Goal: Information Seeking & Learning: Learn about a topic

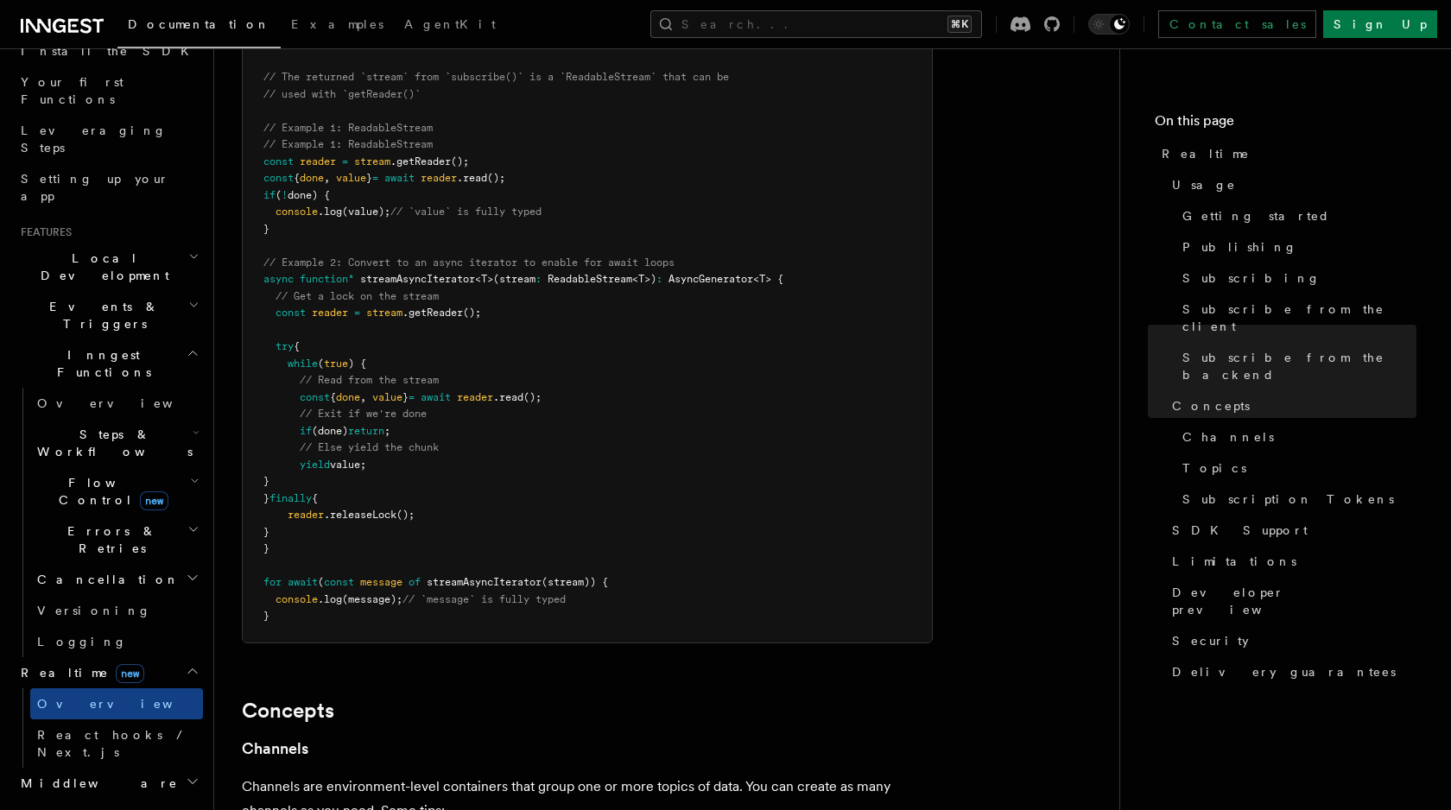
scroll to position [226, 0]
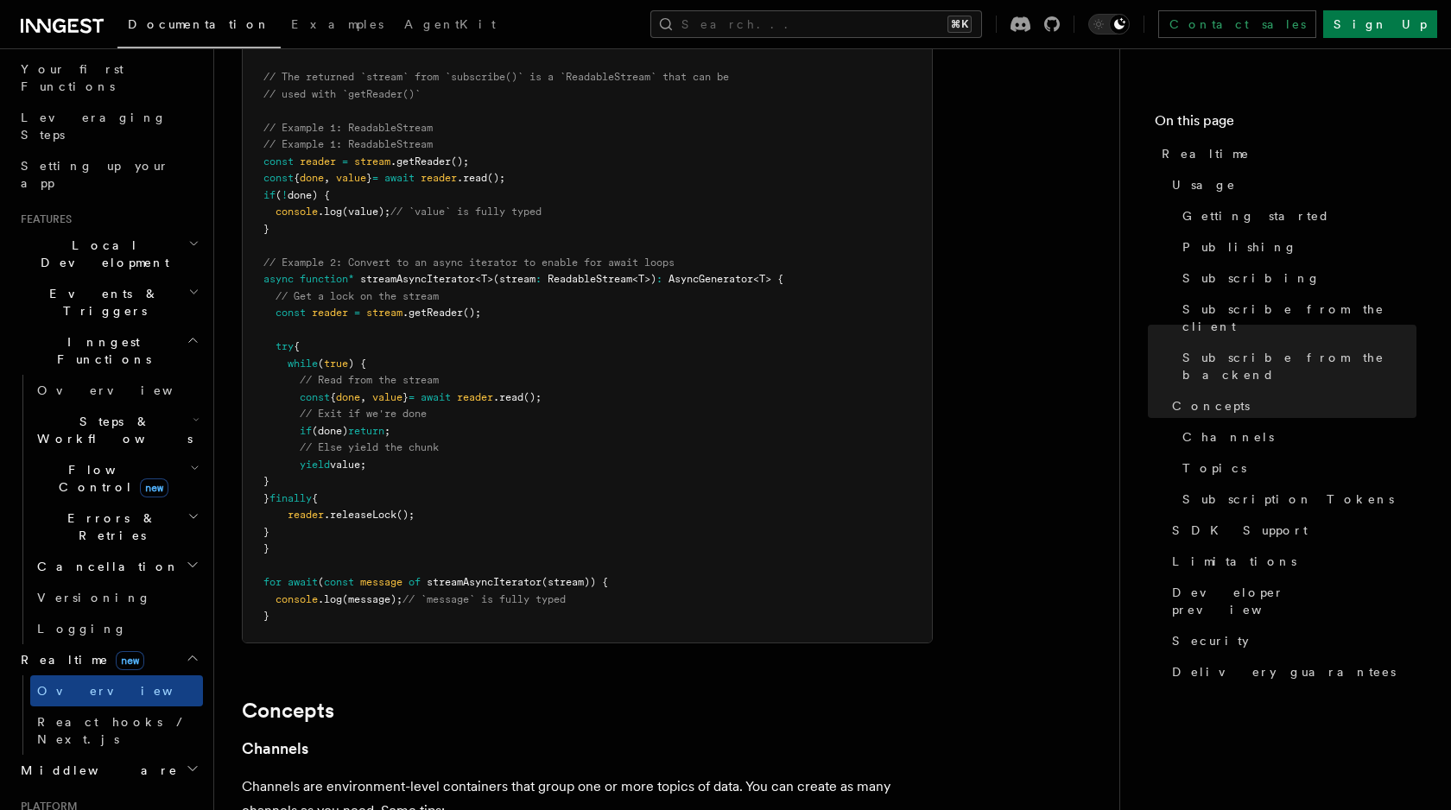
click at [762, 310] on pre "import { subscribe } from "@inngest/realtime" ; import { userChannel } from "./…" at bounding box center [587, 280] width 689 height 726
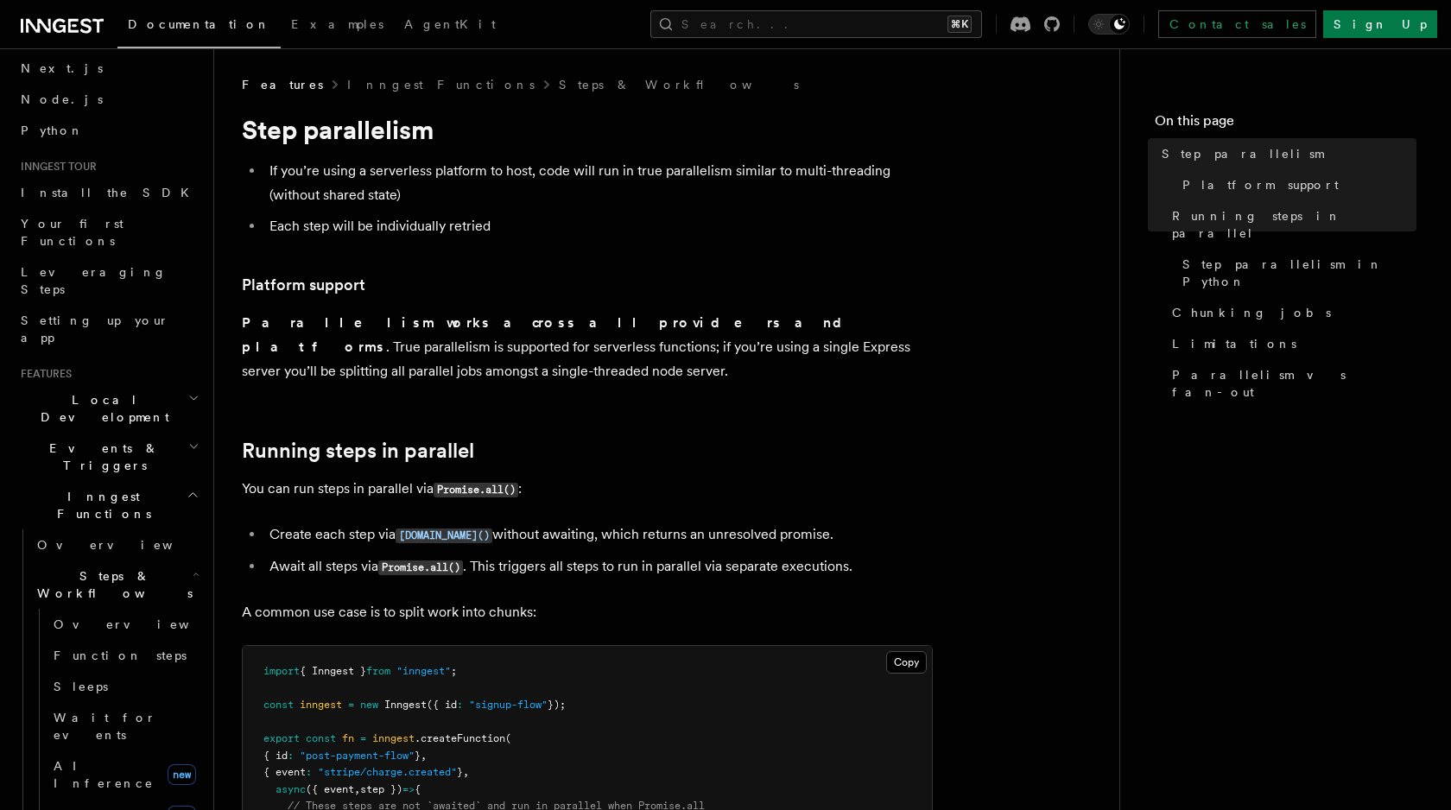
scroll to position [107, 0]
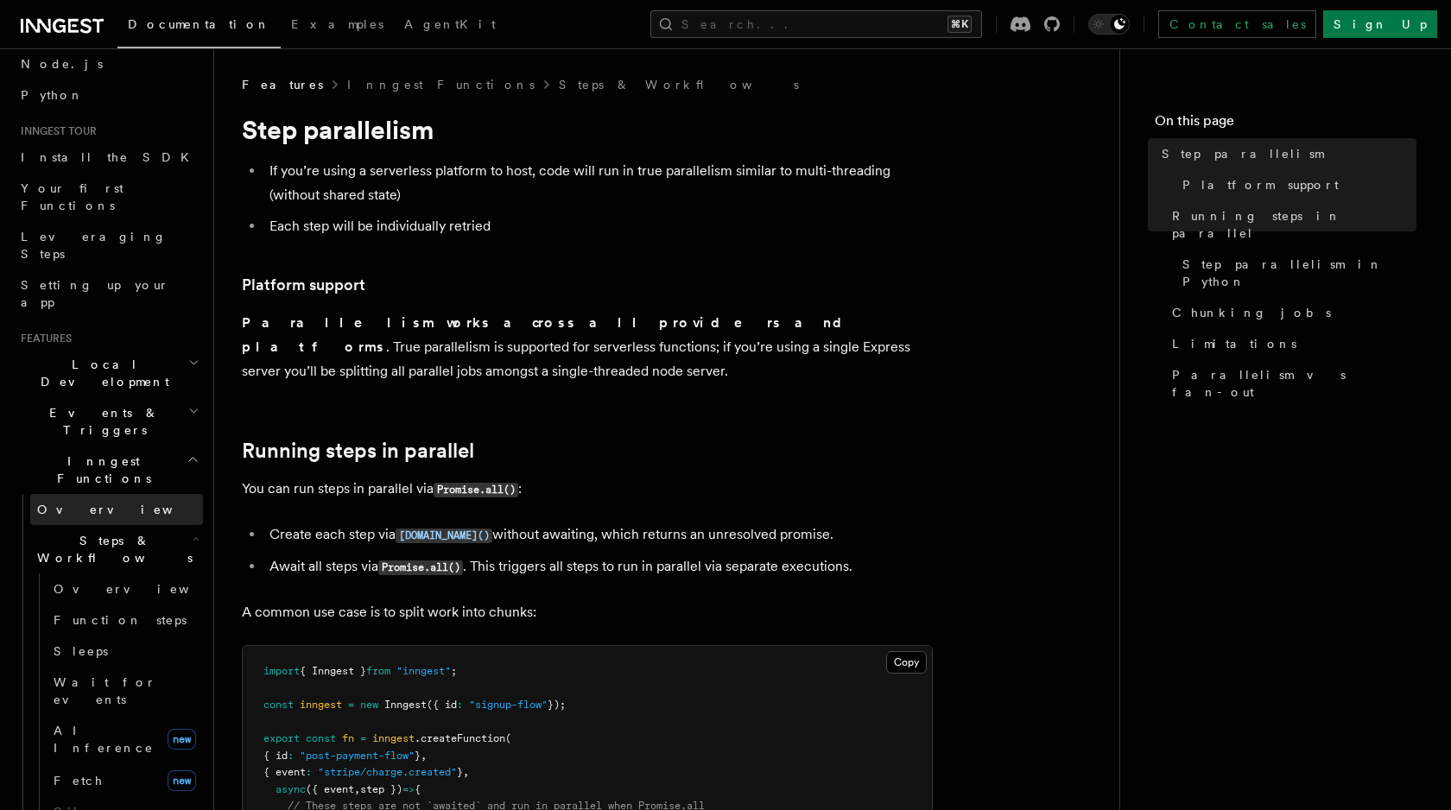
click at [71, 503] on span "Overview" at bounding box center [126, 510] width 178 height 14
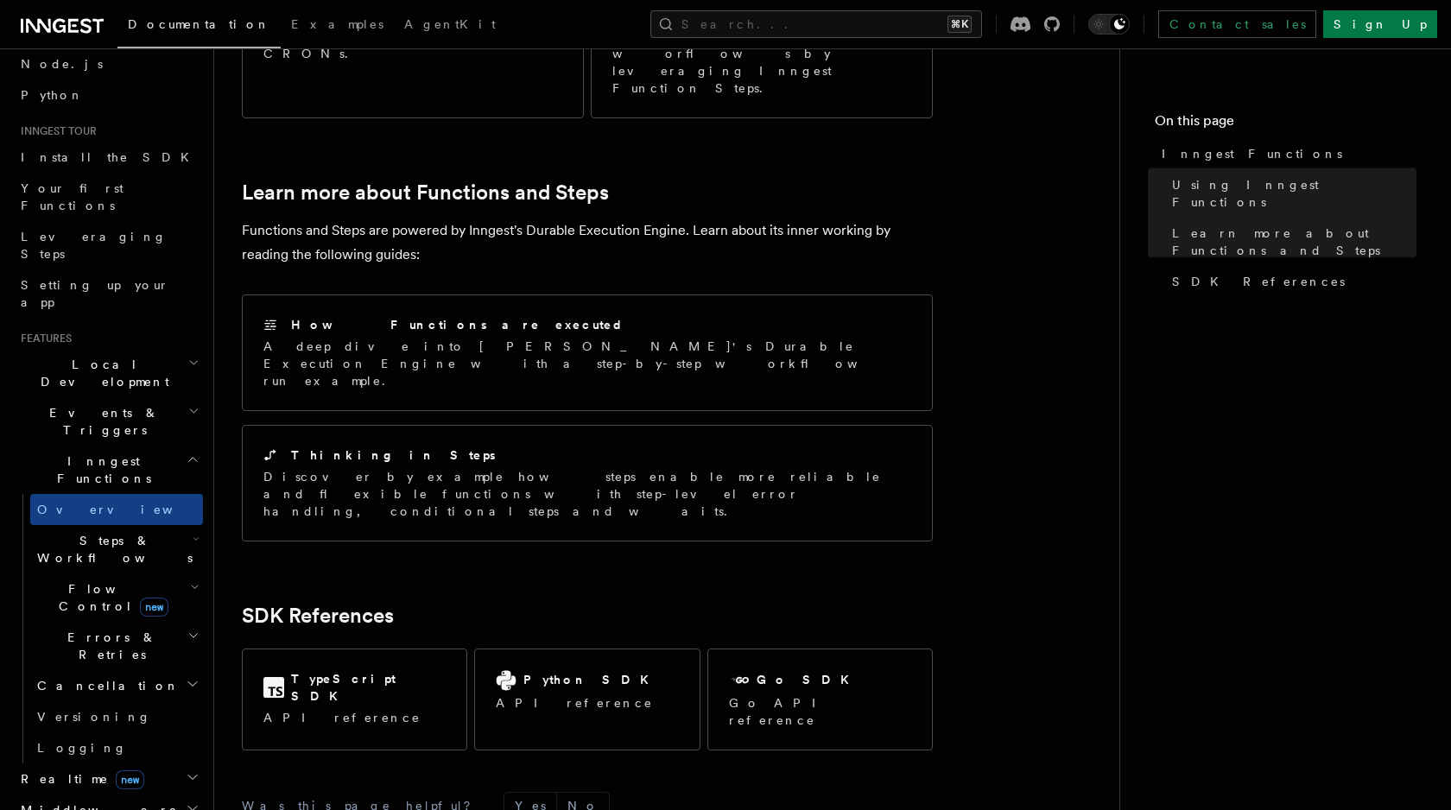
scroll to position [1191, 0]
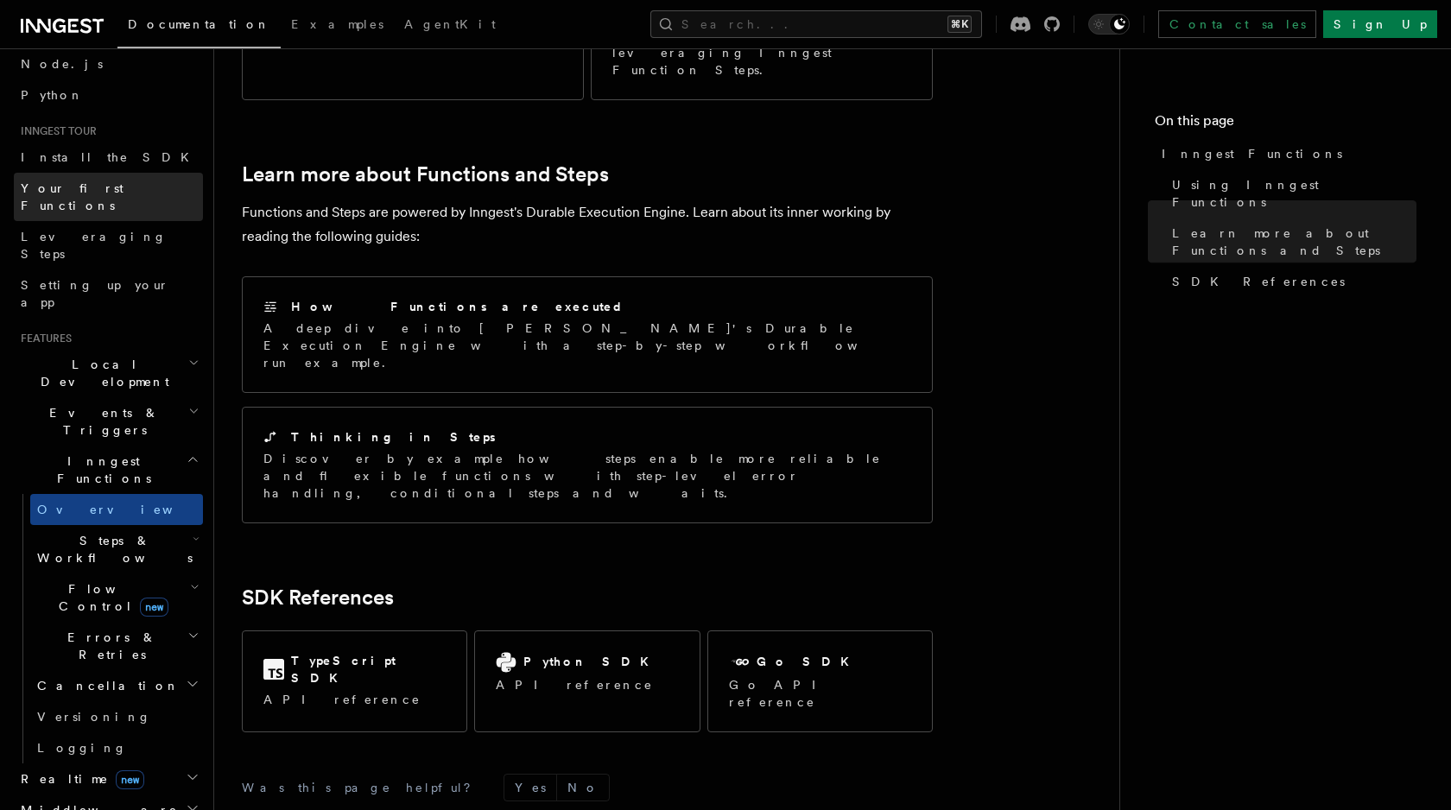
click at [162, 184] on link "Your first Functions" at bounding box center [108, 197] width 189 height 48
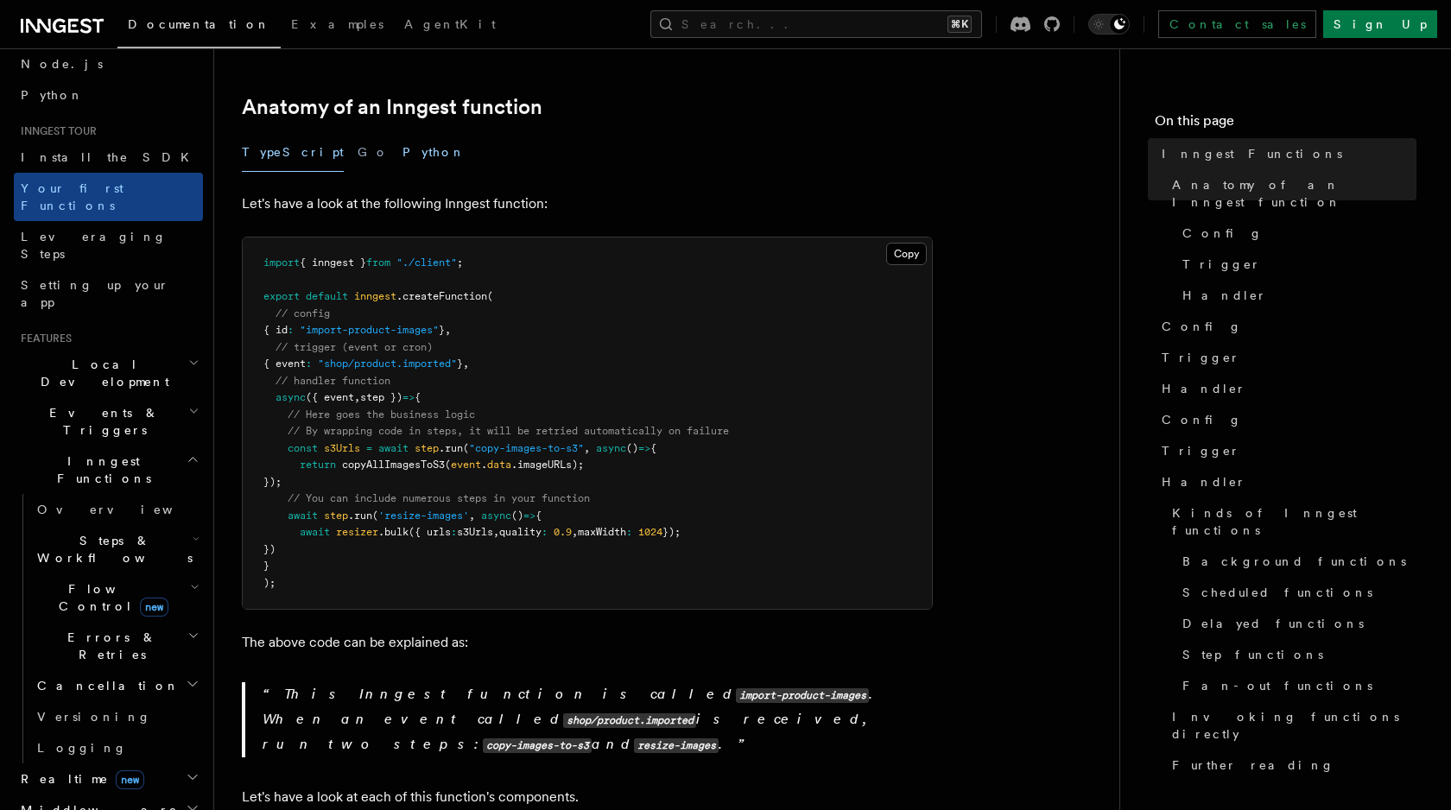
scroll to position [428, 0]
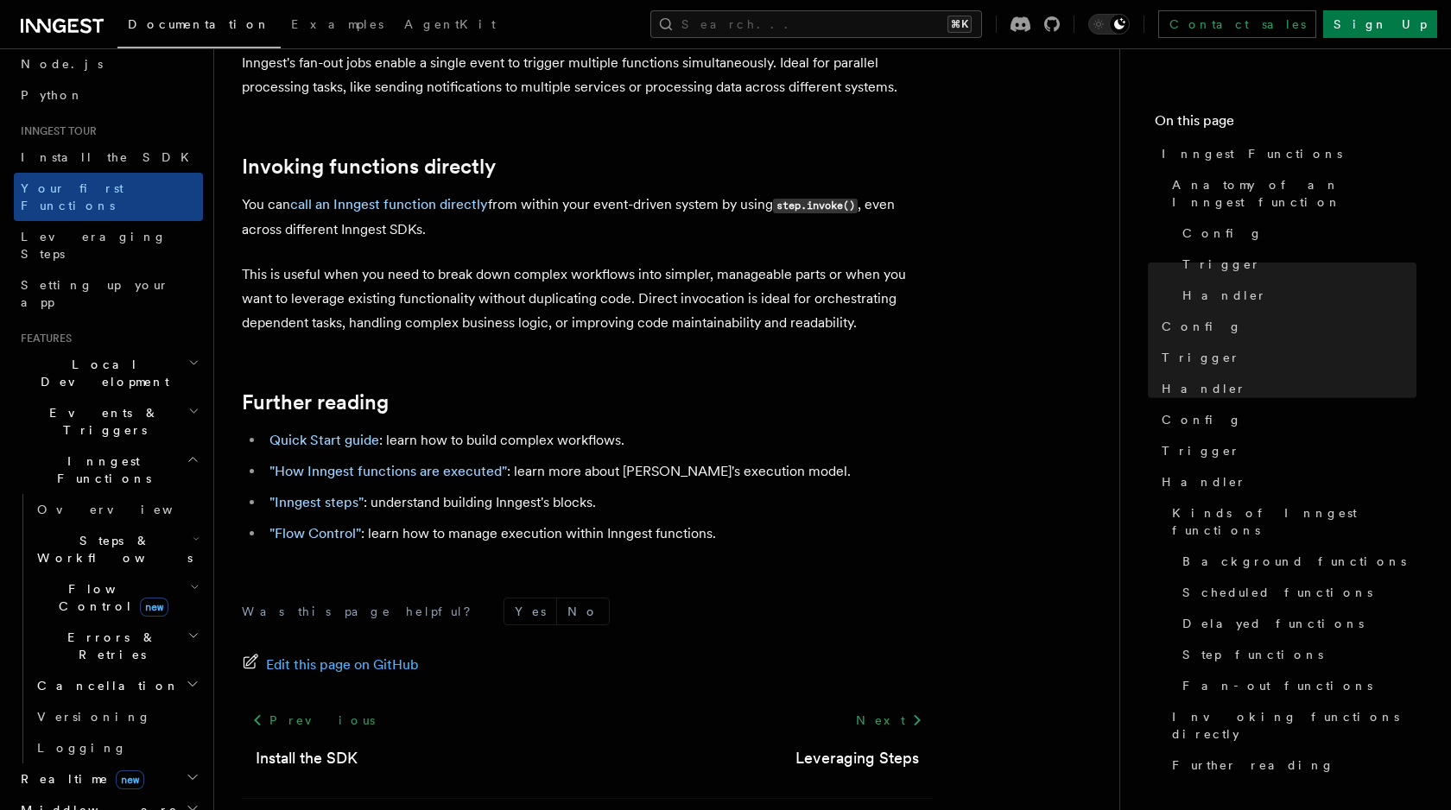
scroll to position [3428, 0]
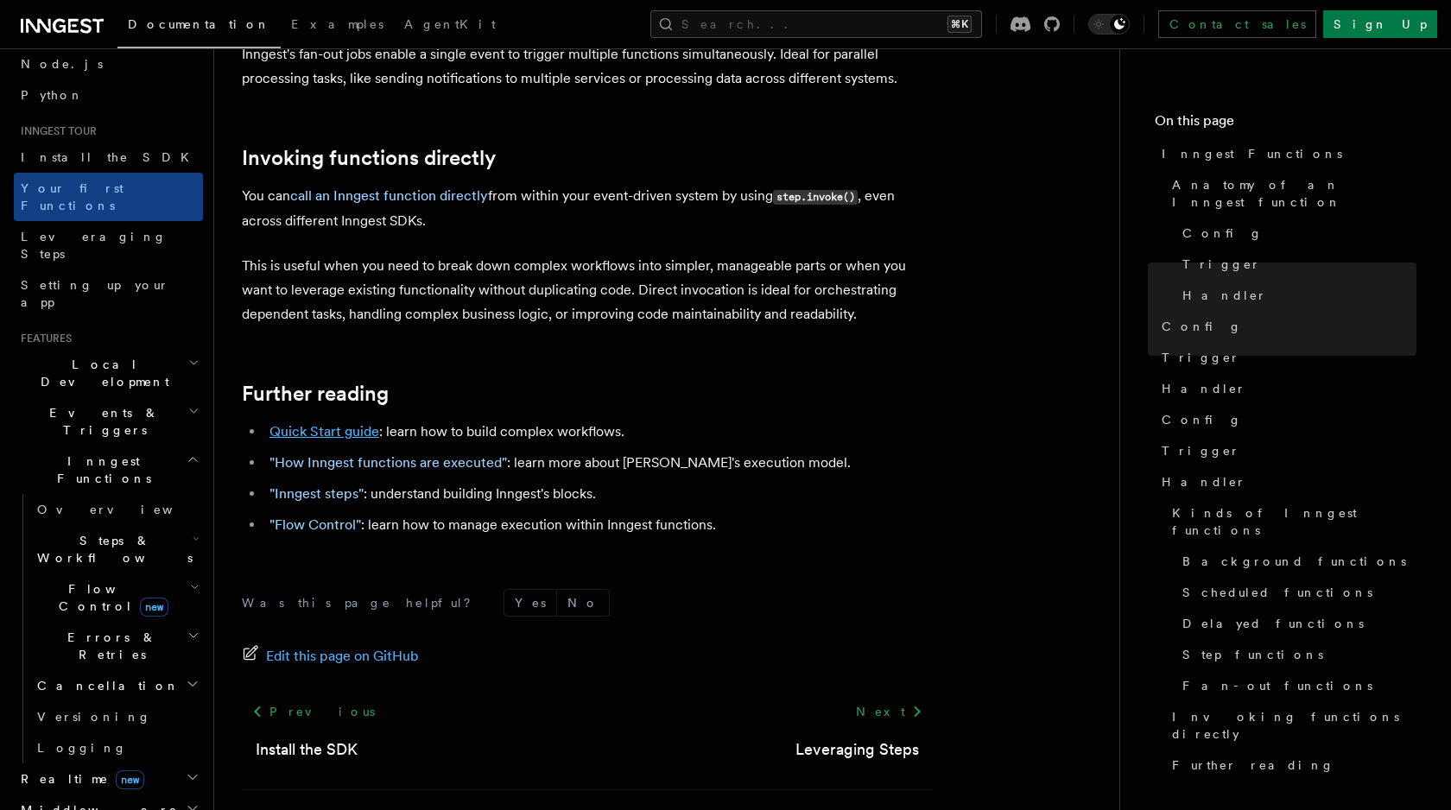
click at [346, 423] on link "Quick Start guide" at bounding box center [324, 431] width 110 height 16
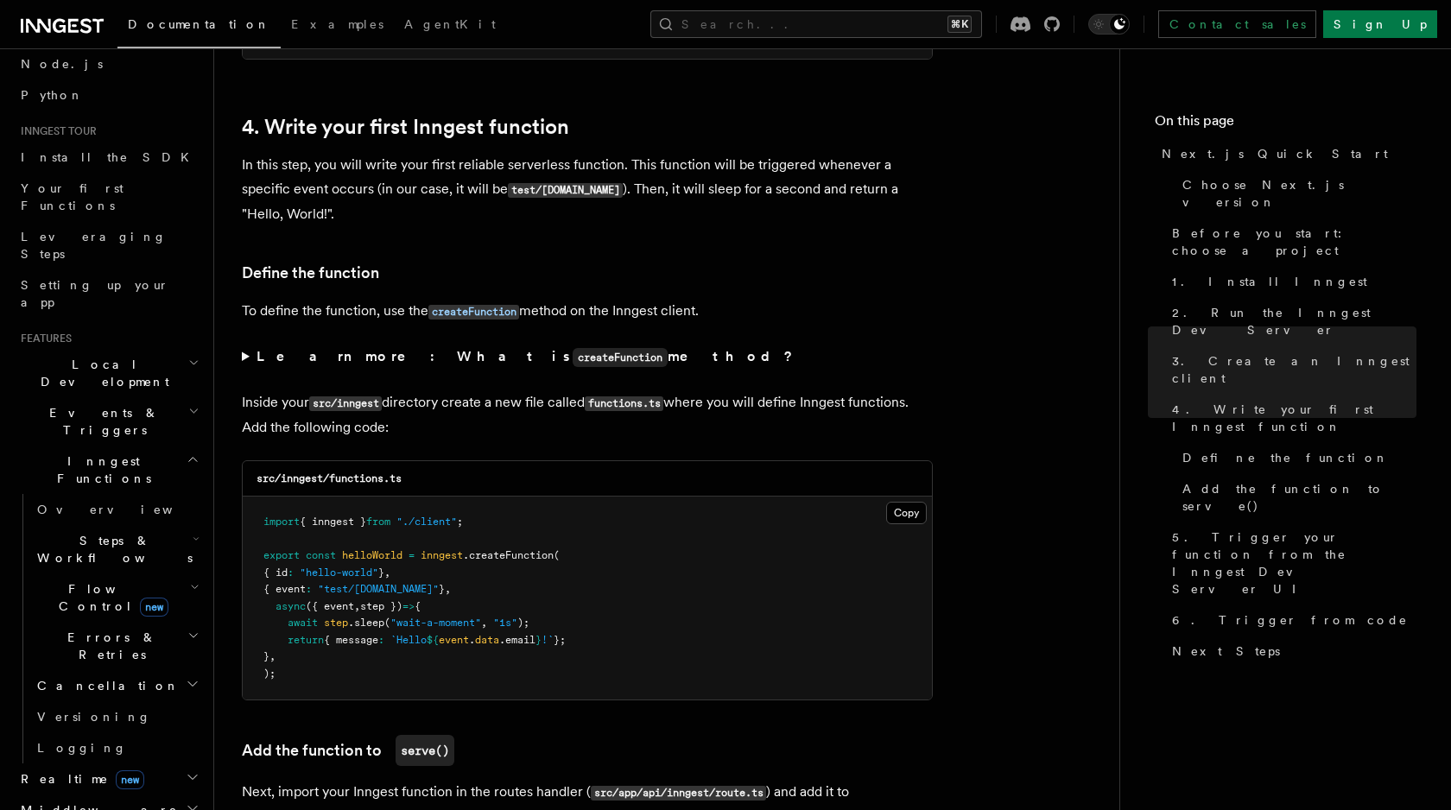
scroll to position [2739, 0]
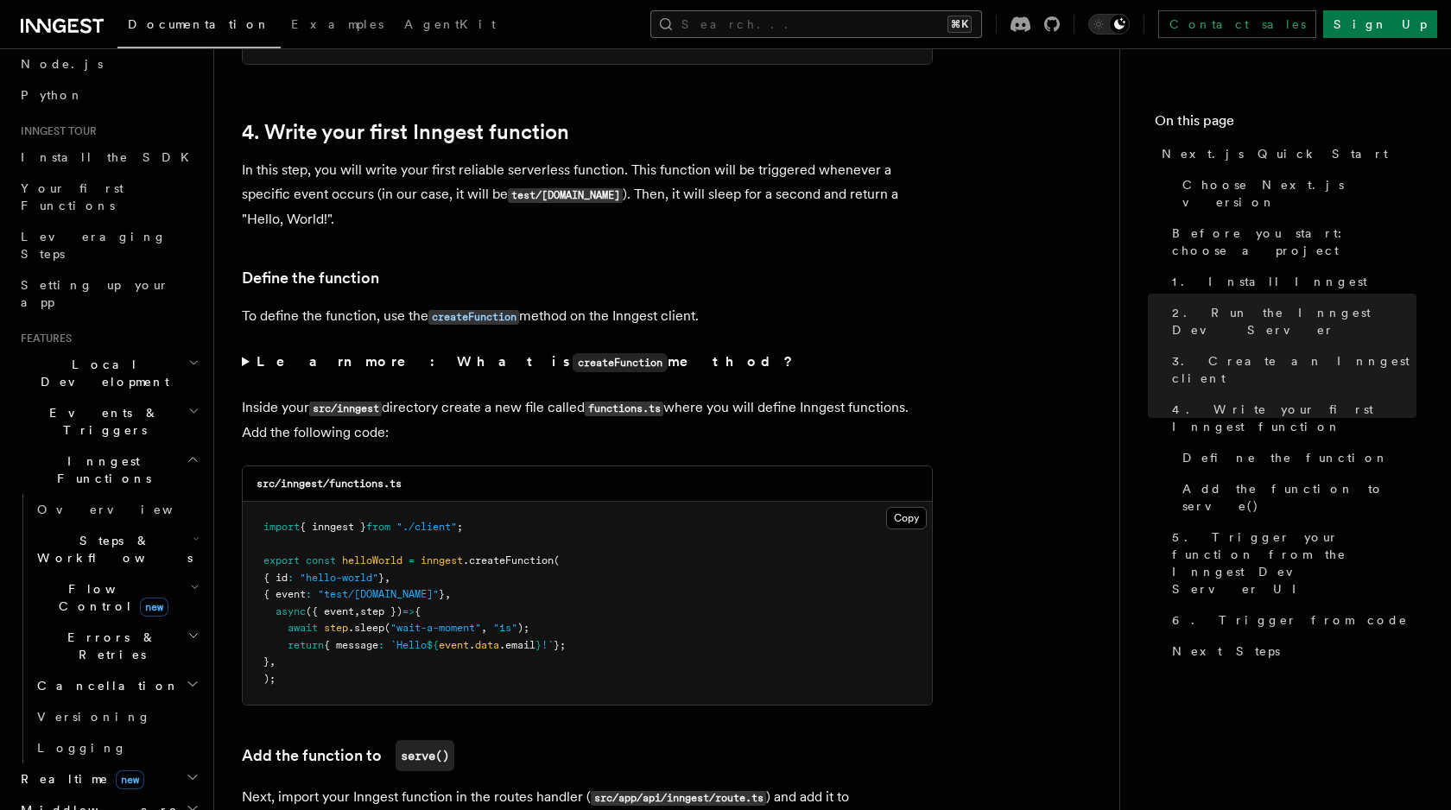
click at [850, 20] on button "Search... ⌘K" at bounding box center [816, 24] width 332 height 28
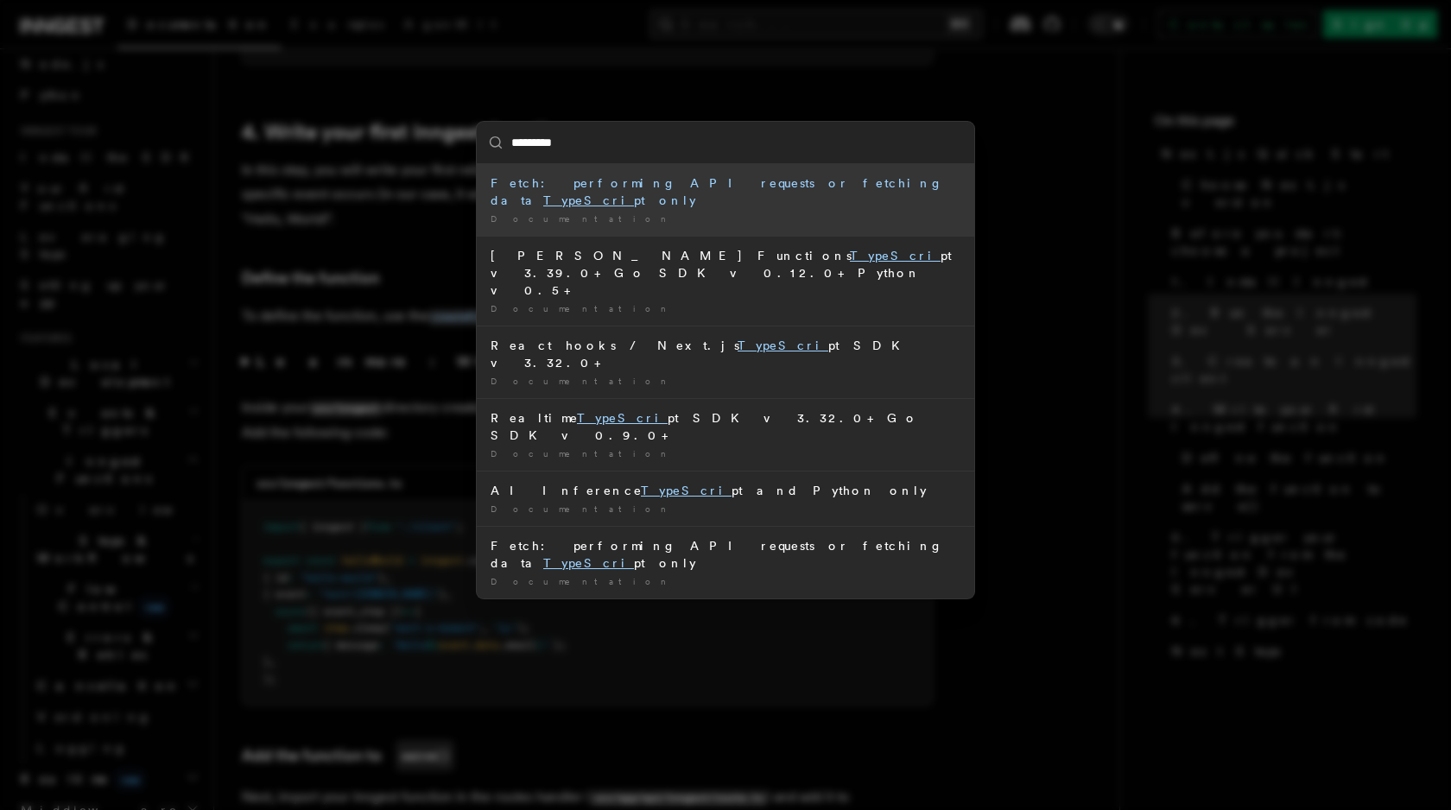
type input "**********"
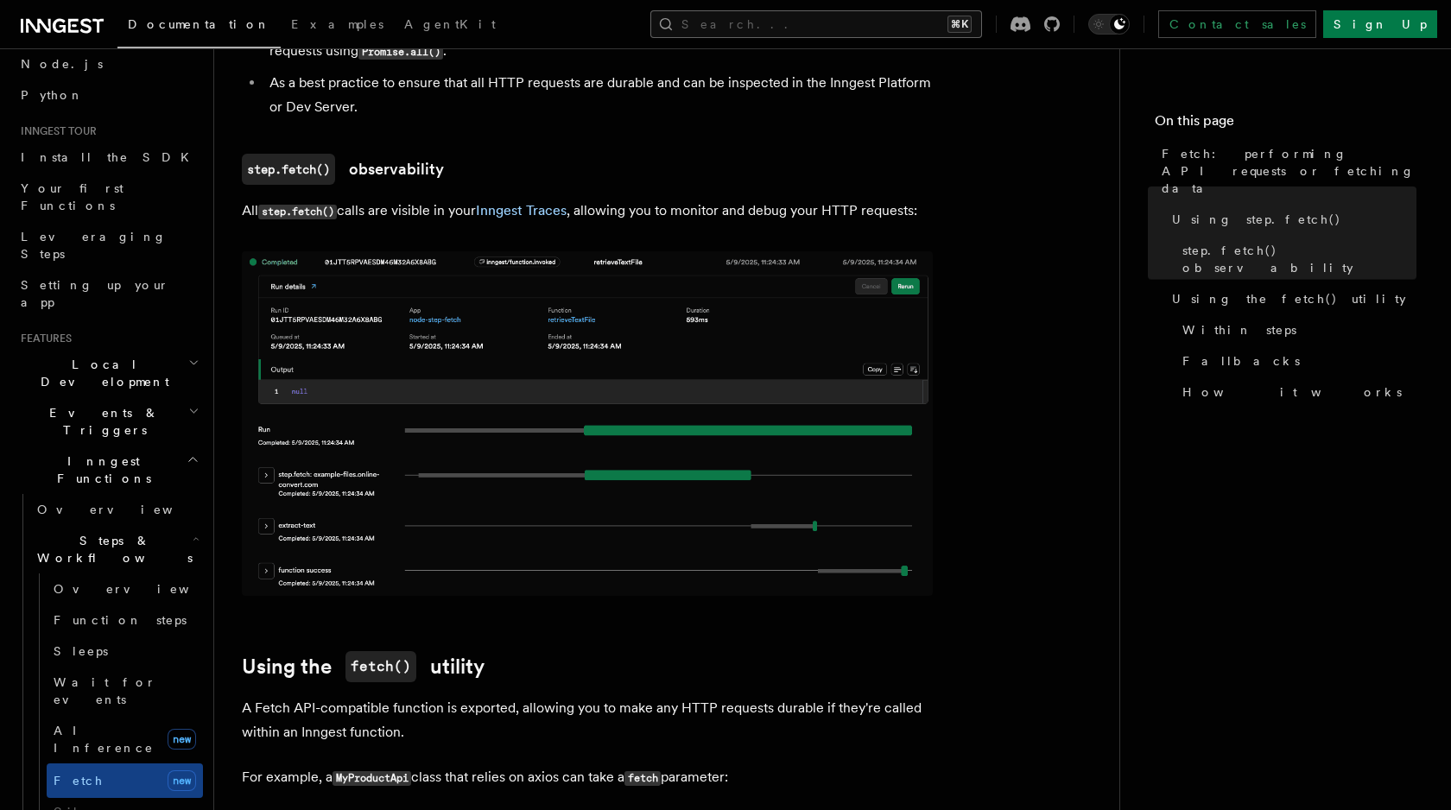
scroll to position [1372, 0]
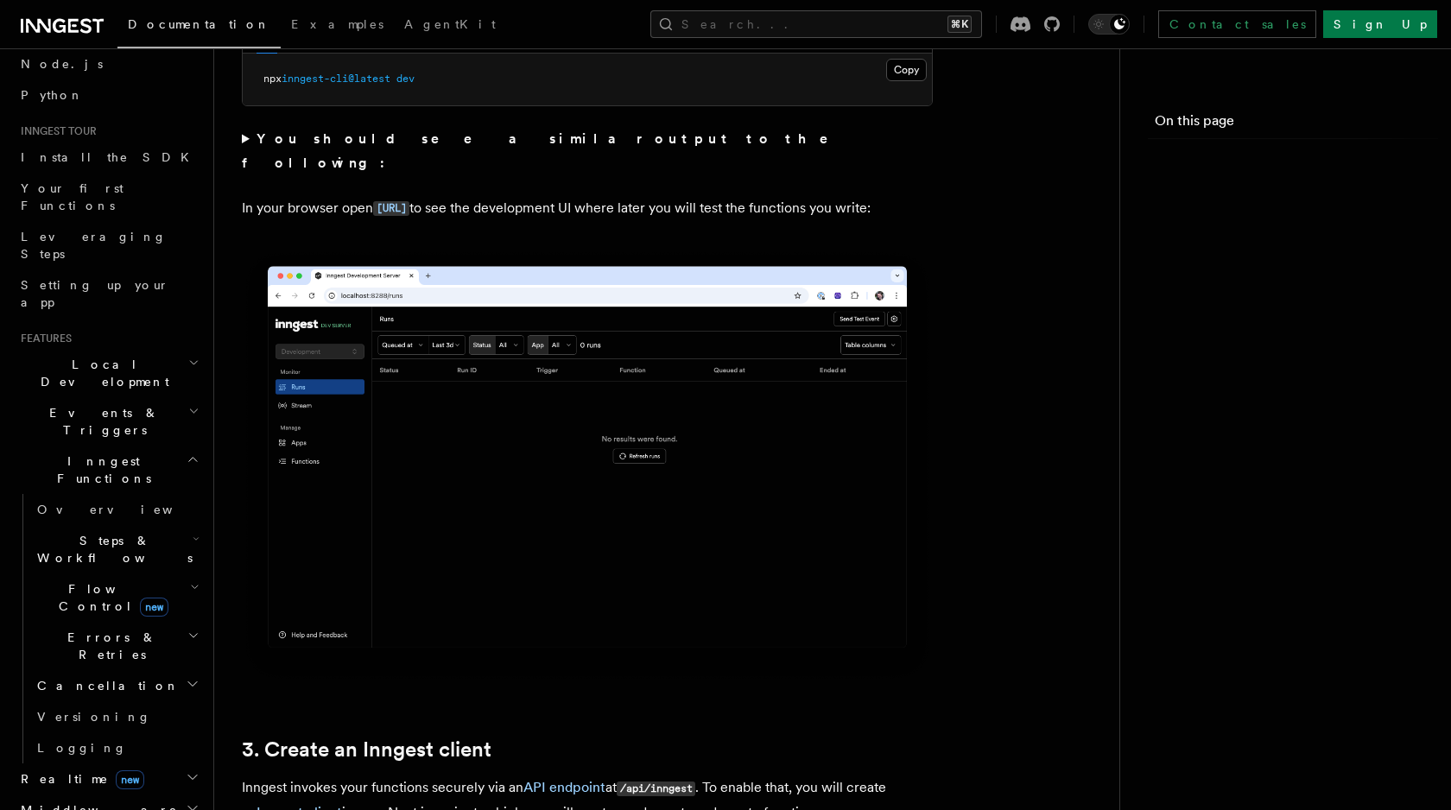
scroll to position [2706, 0]
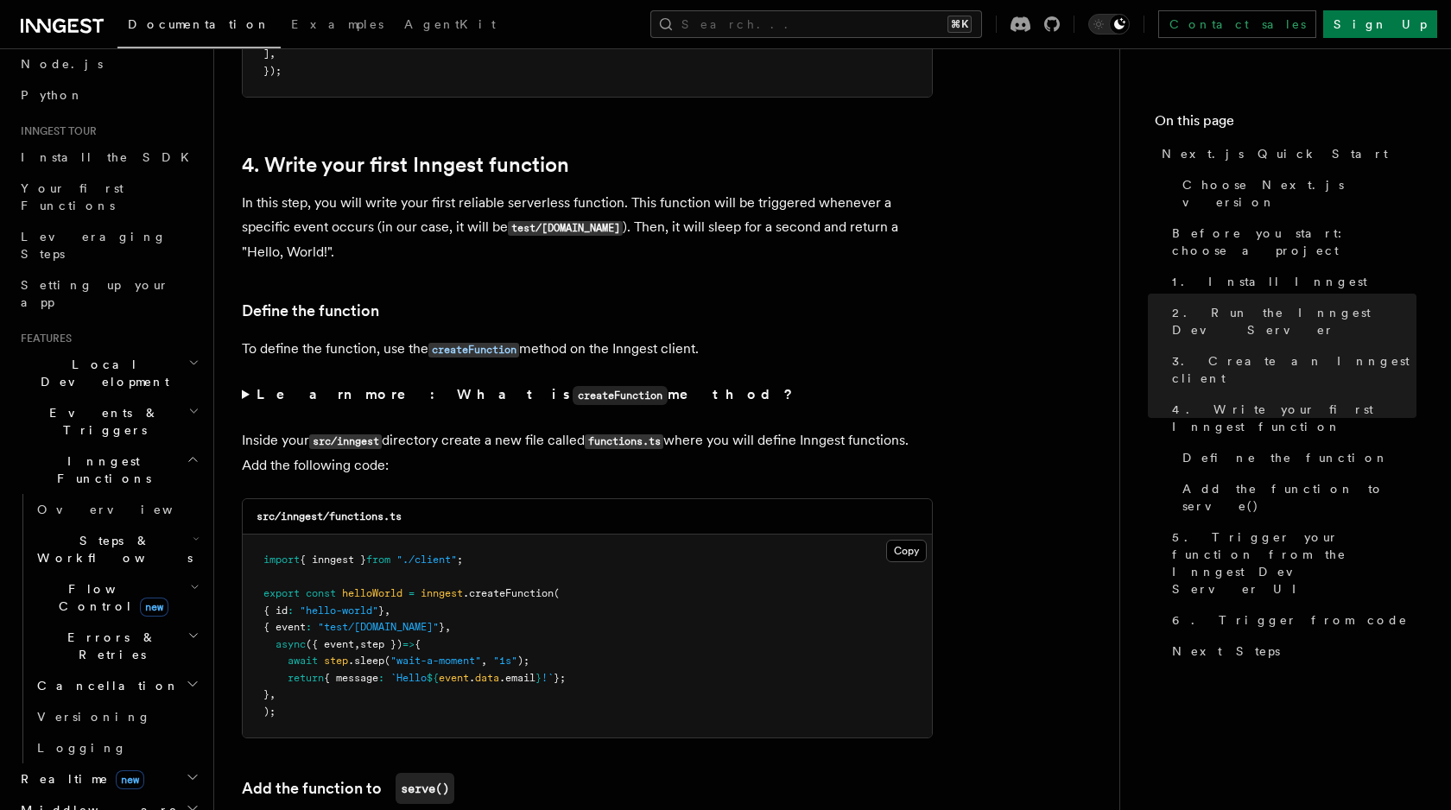
click at [789, 251] on p "In this step, you will write your first reliable serverless function. This func…" at bounding box center [587, 227] width 691 height 73
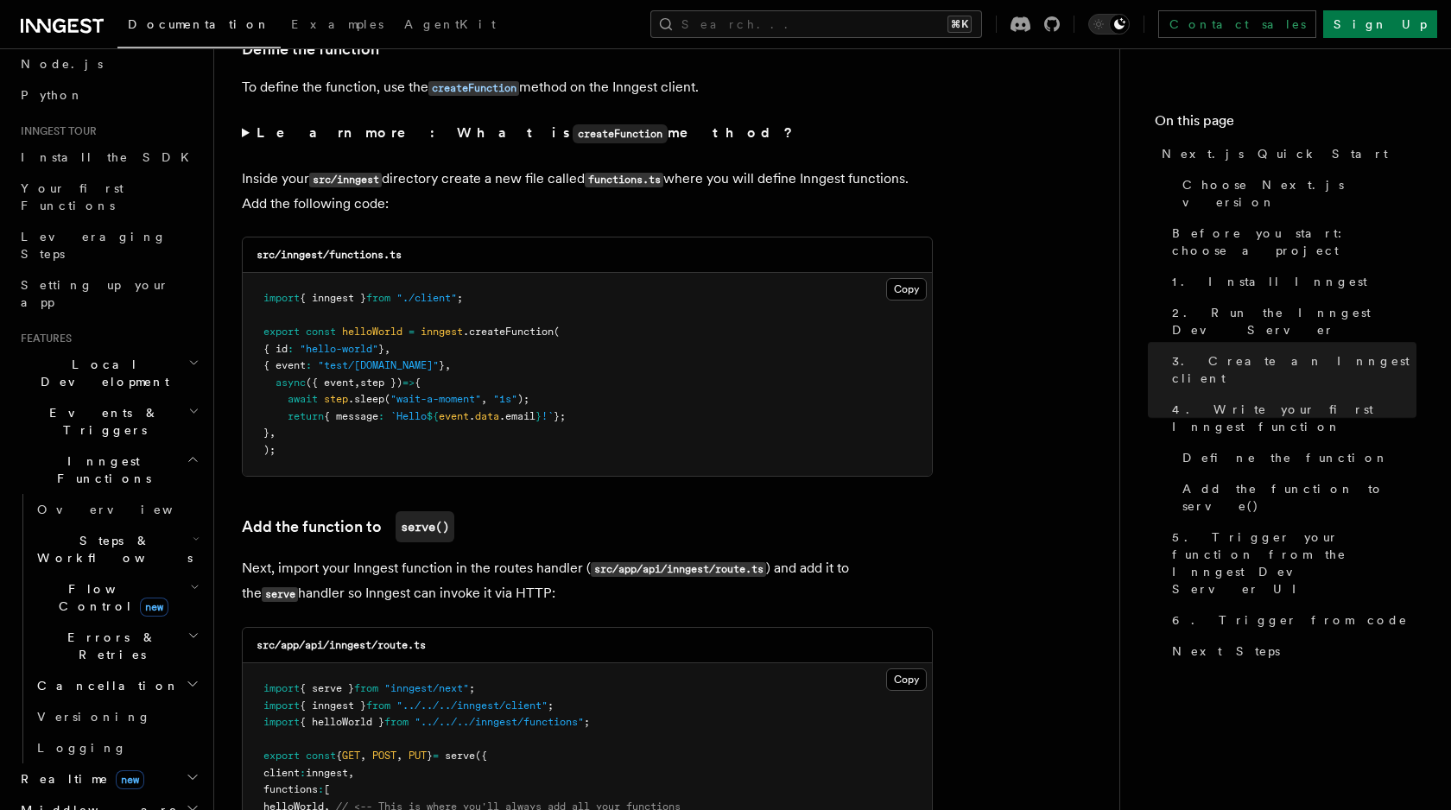
scroll to position [2993, 0]
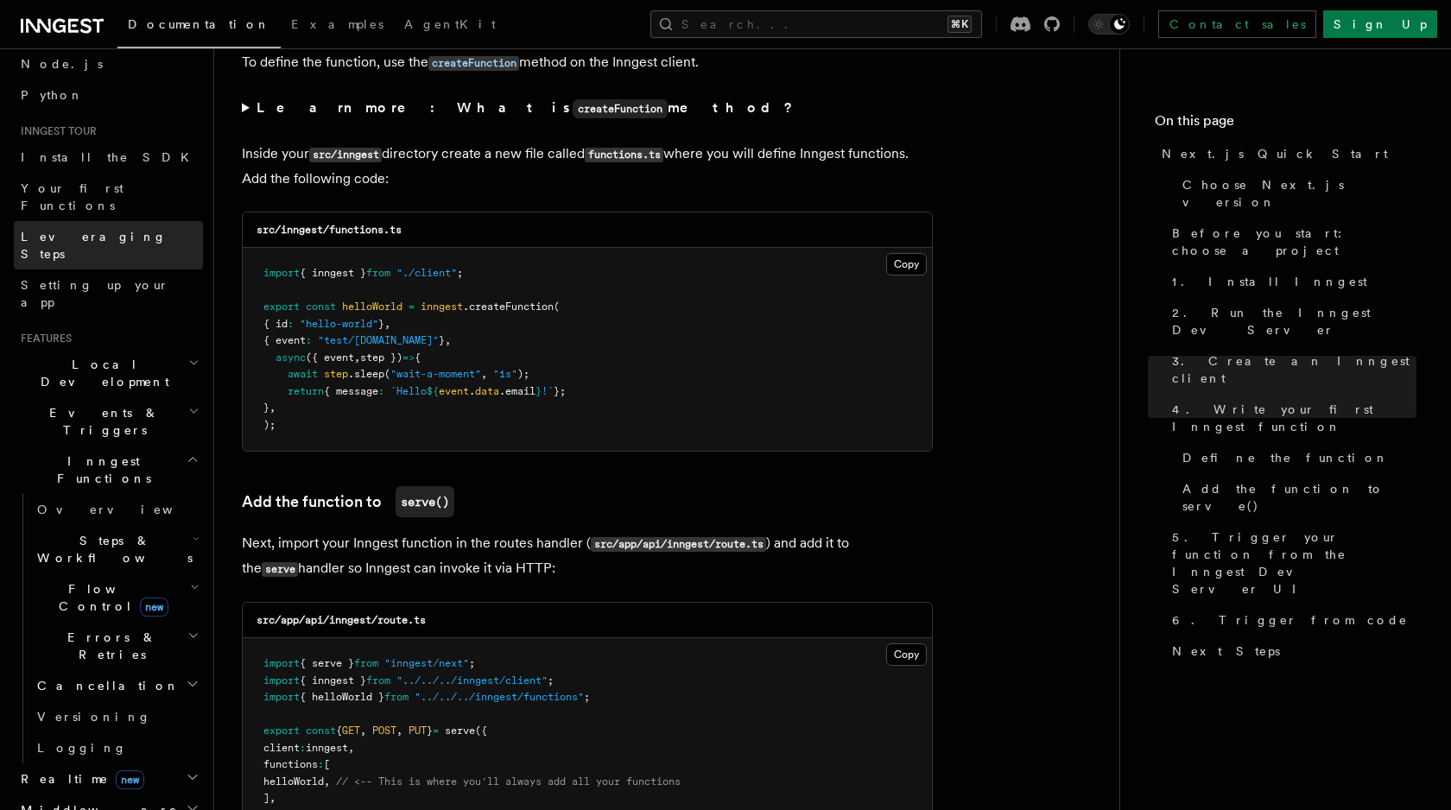
click at [94, 230] on span "Leveraging Steps" at bounding box center [94, 245] width 146 height 31
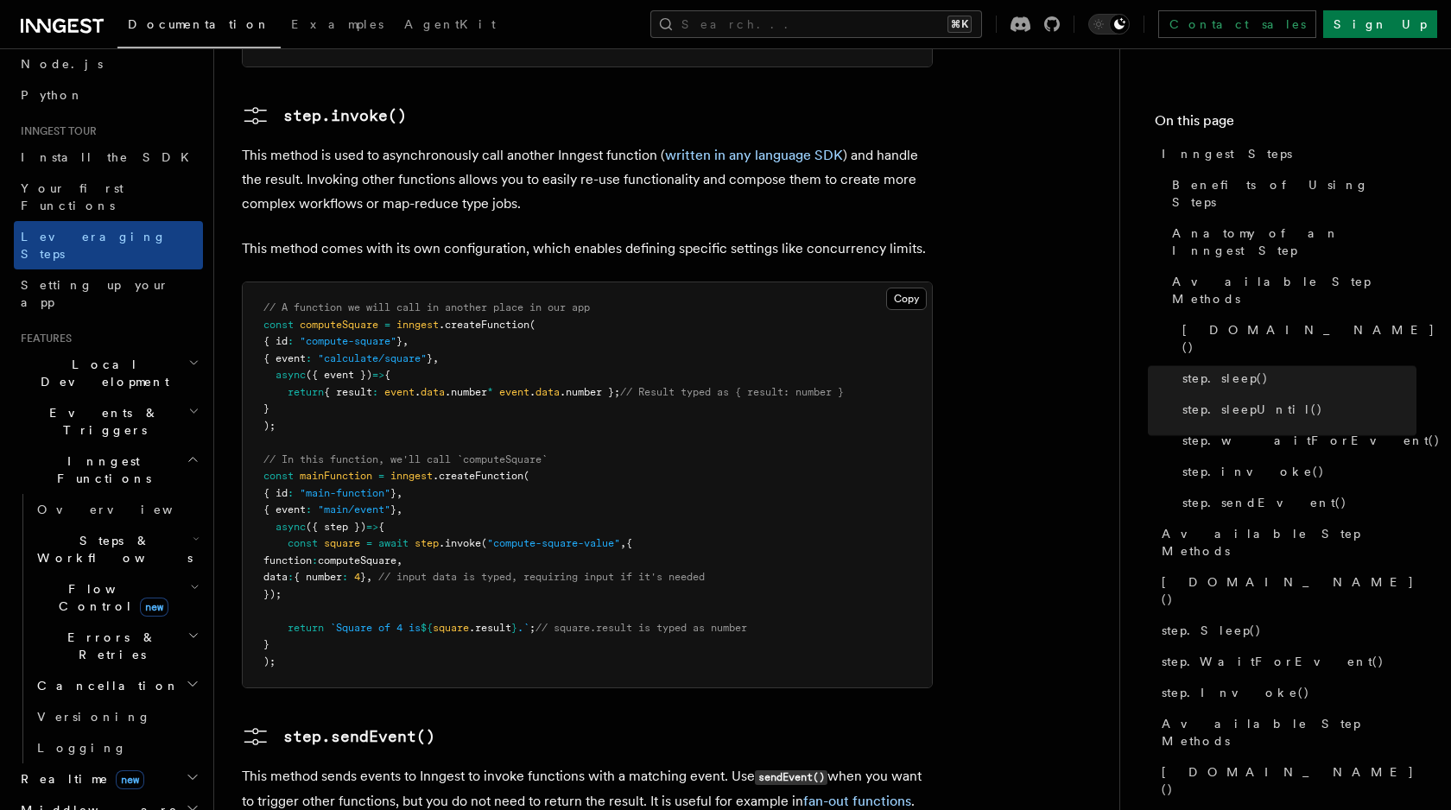
scroll to position [3099, 0]
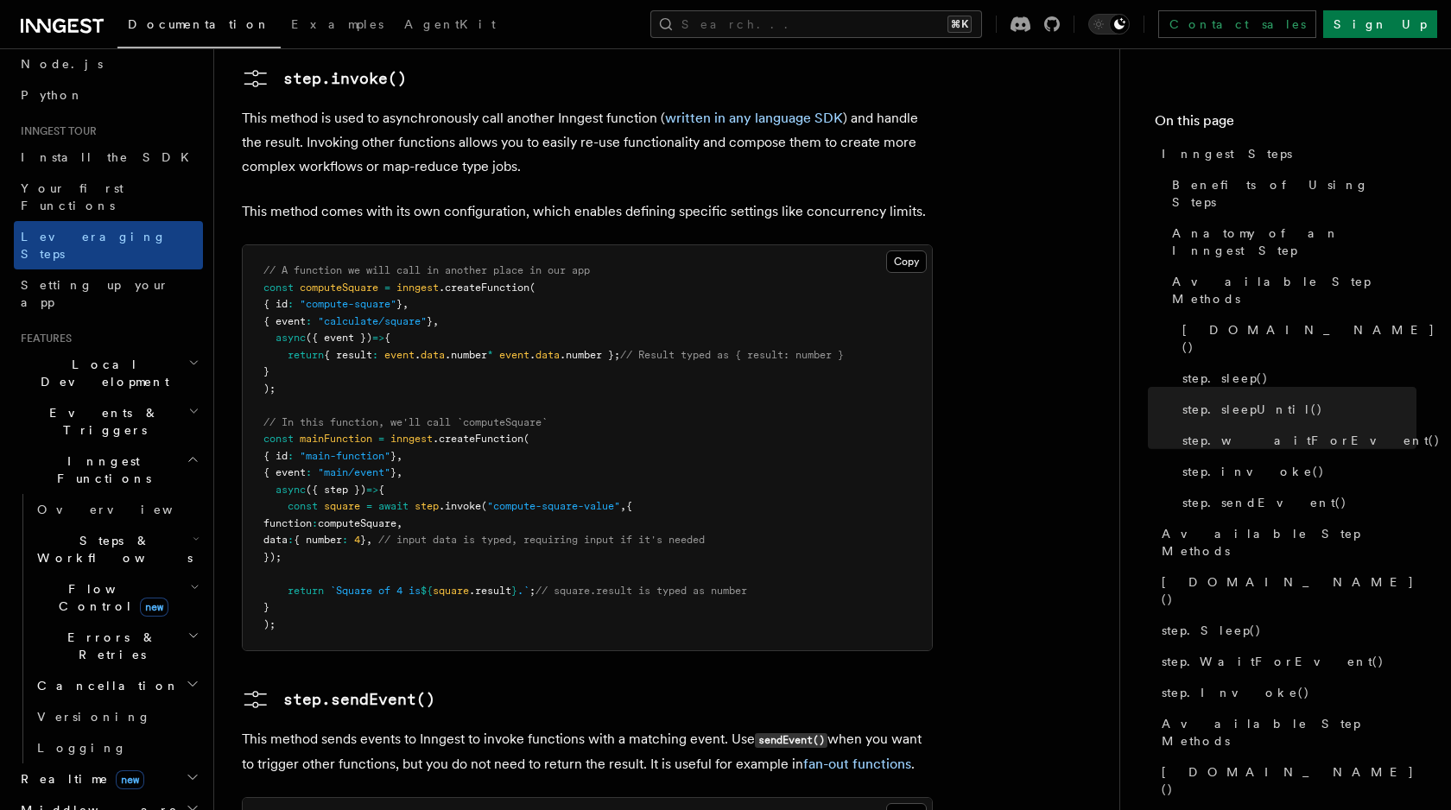
click at [168, 397] on h2 "Events & Triggers" at bounding box center [108, 421] width 189 height 48
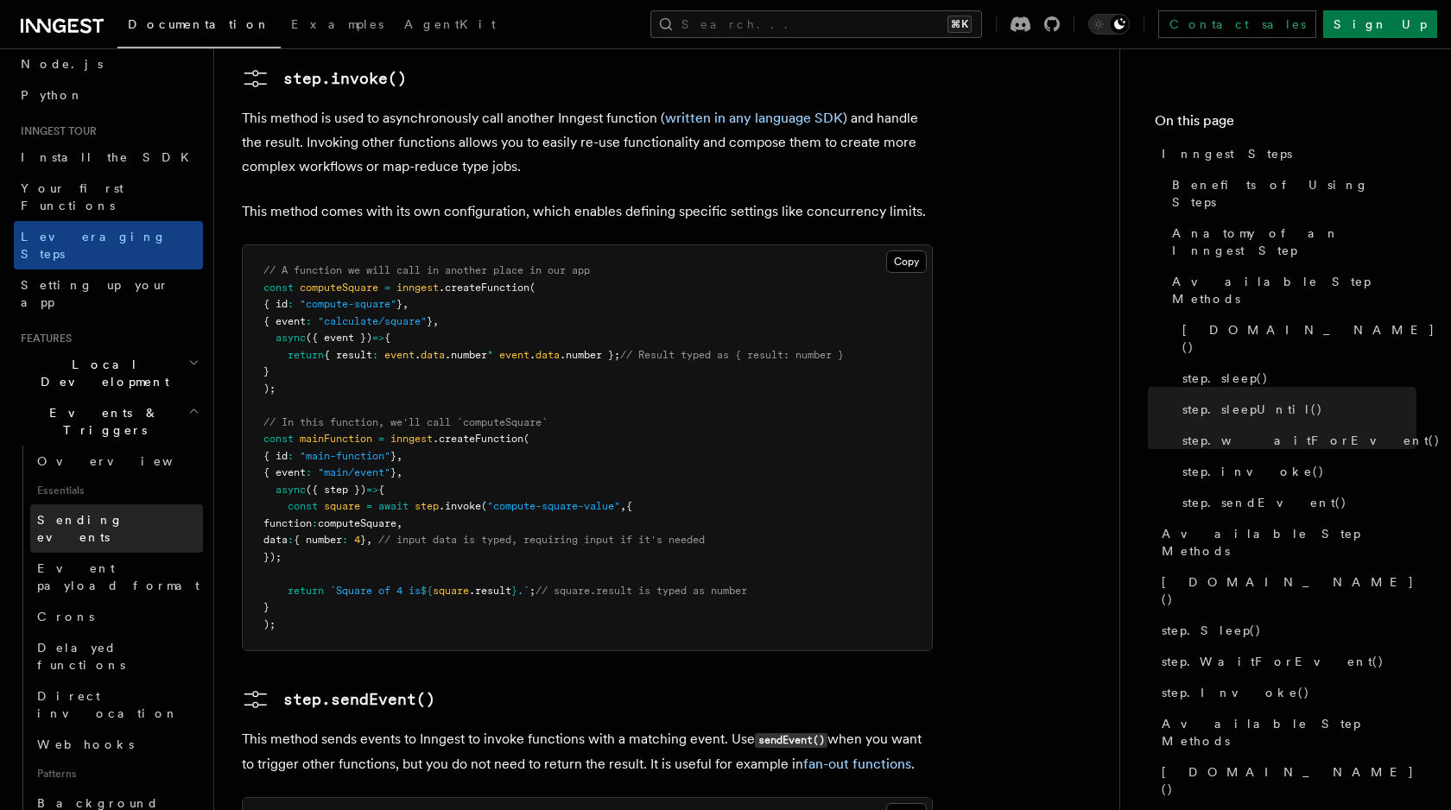
click at [148, 504] on link "Sending events" at bounding box center [116, 528] width 173 height 48
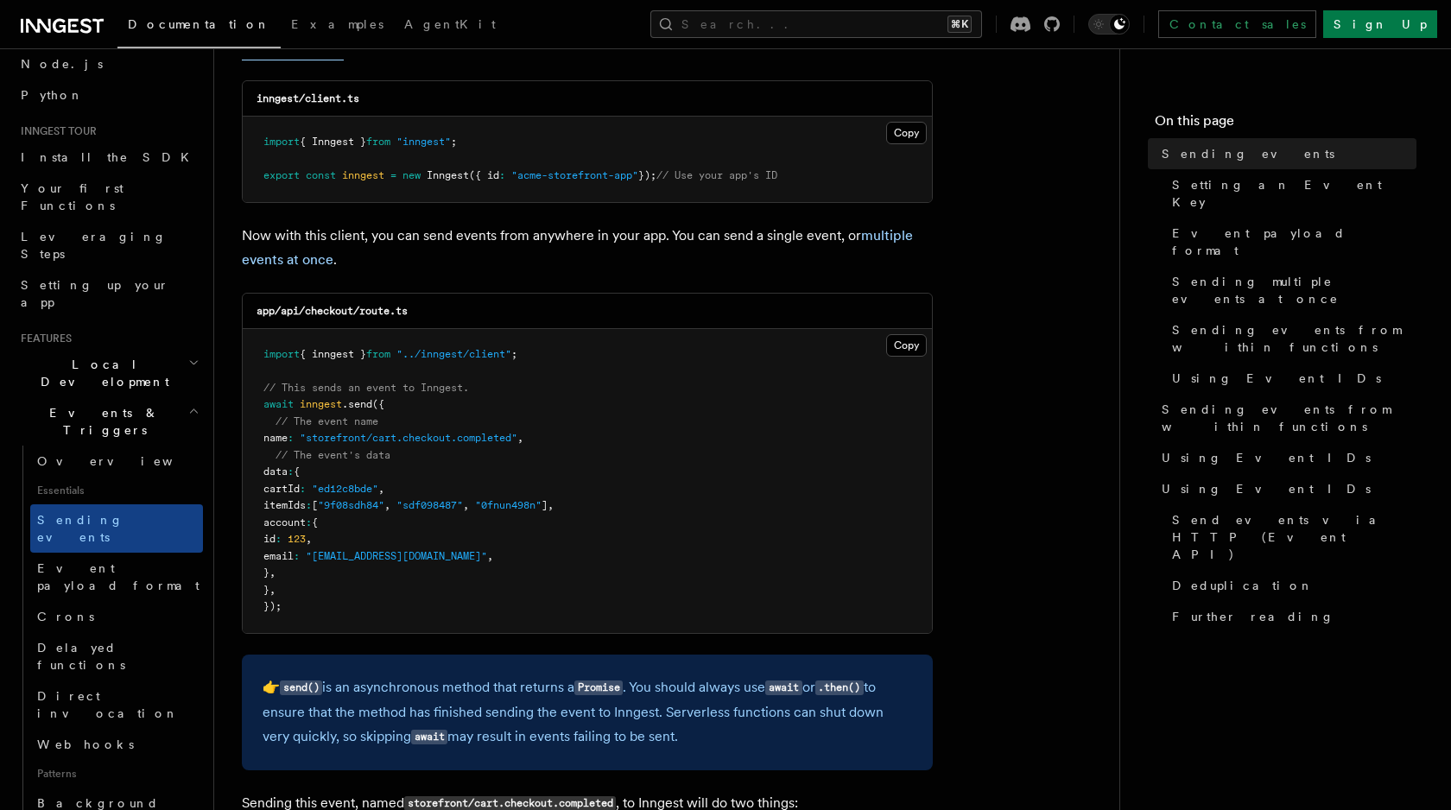
scroll to position [281, 0]
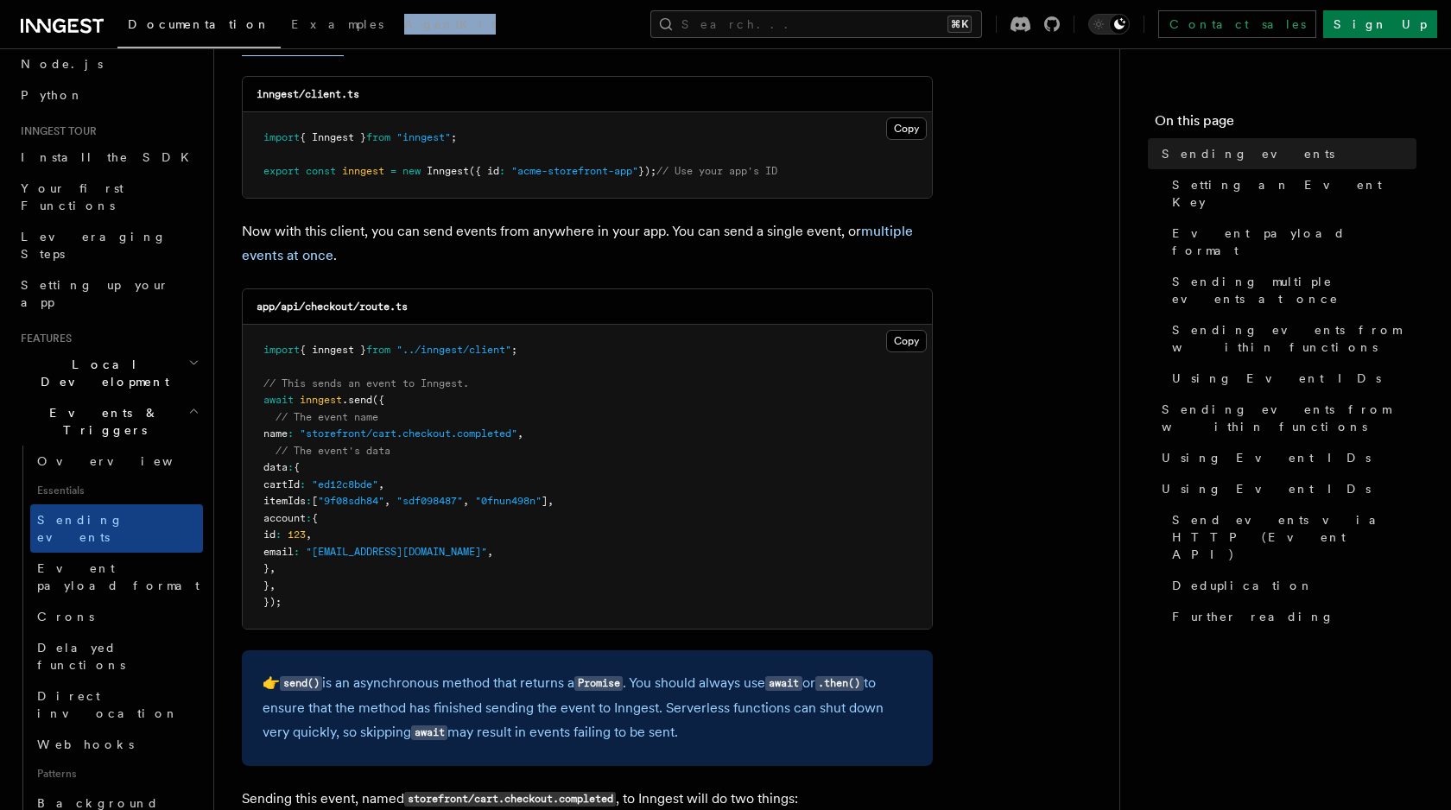
click at [93, 404] on span "Events & Triggers" at bounding box center [101, 421] width 174 height 35
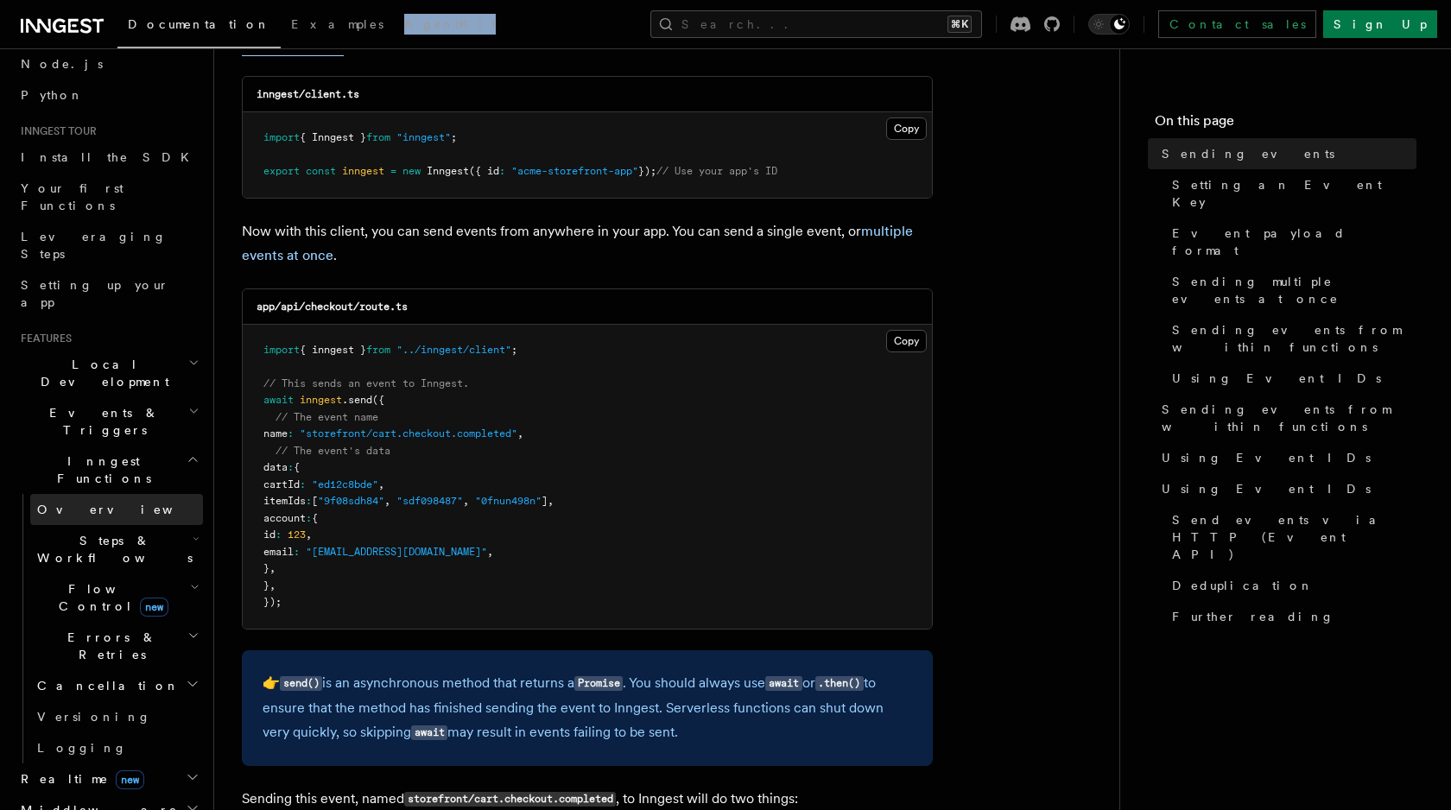
click at [89, 503] on span "Overview" at bounding box center [126, 510] width 178 height 14
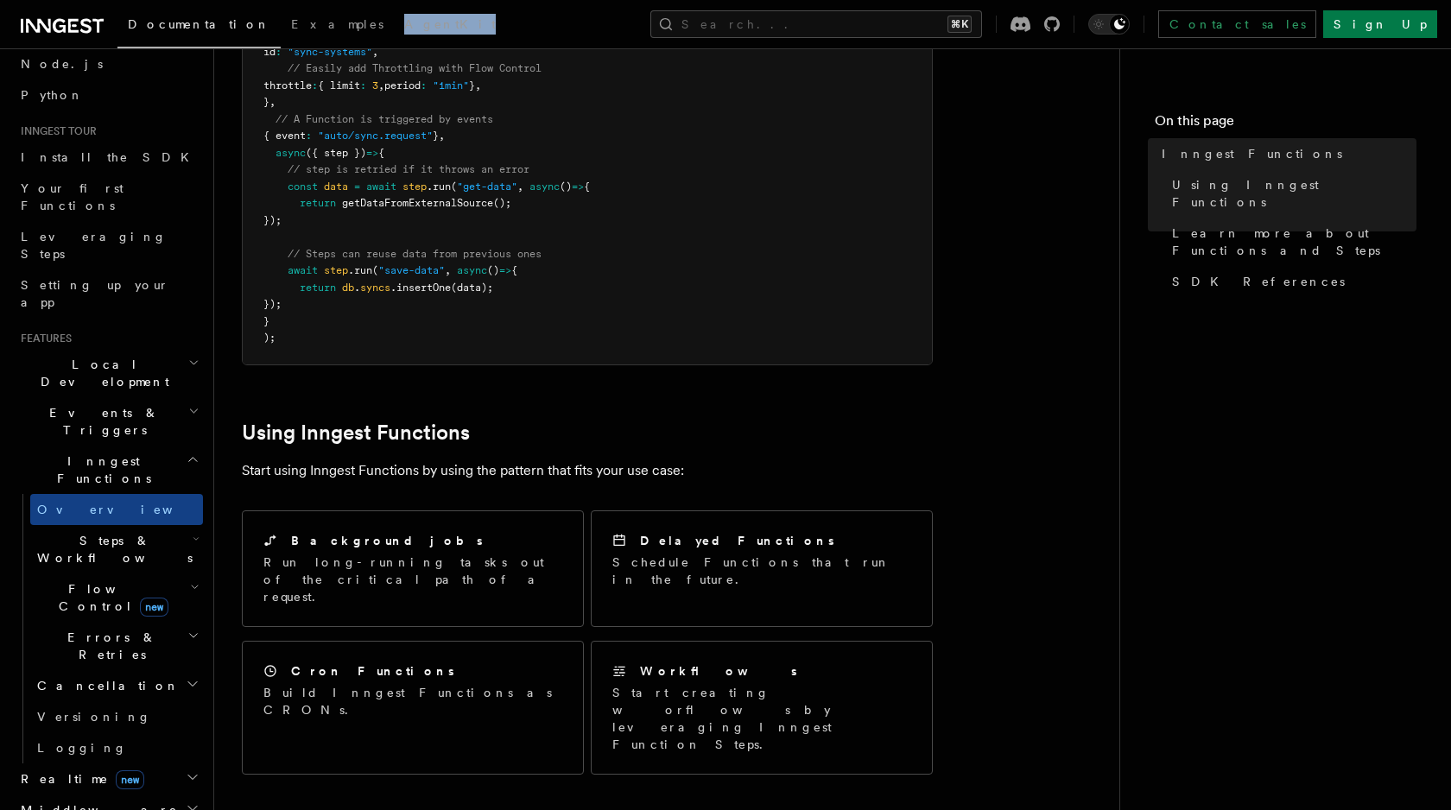
scroll to position [523, 0]
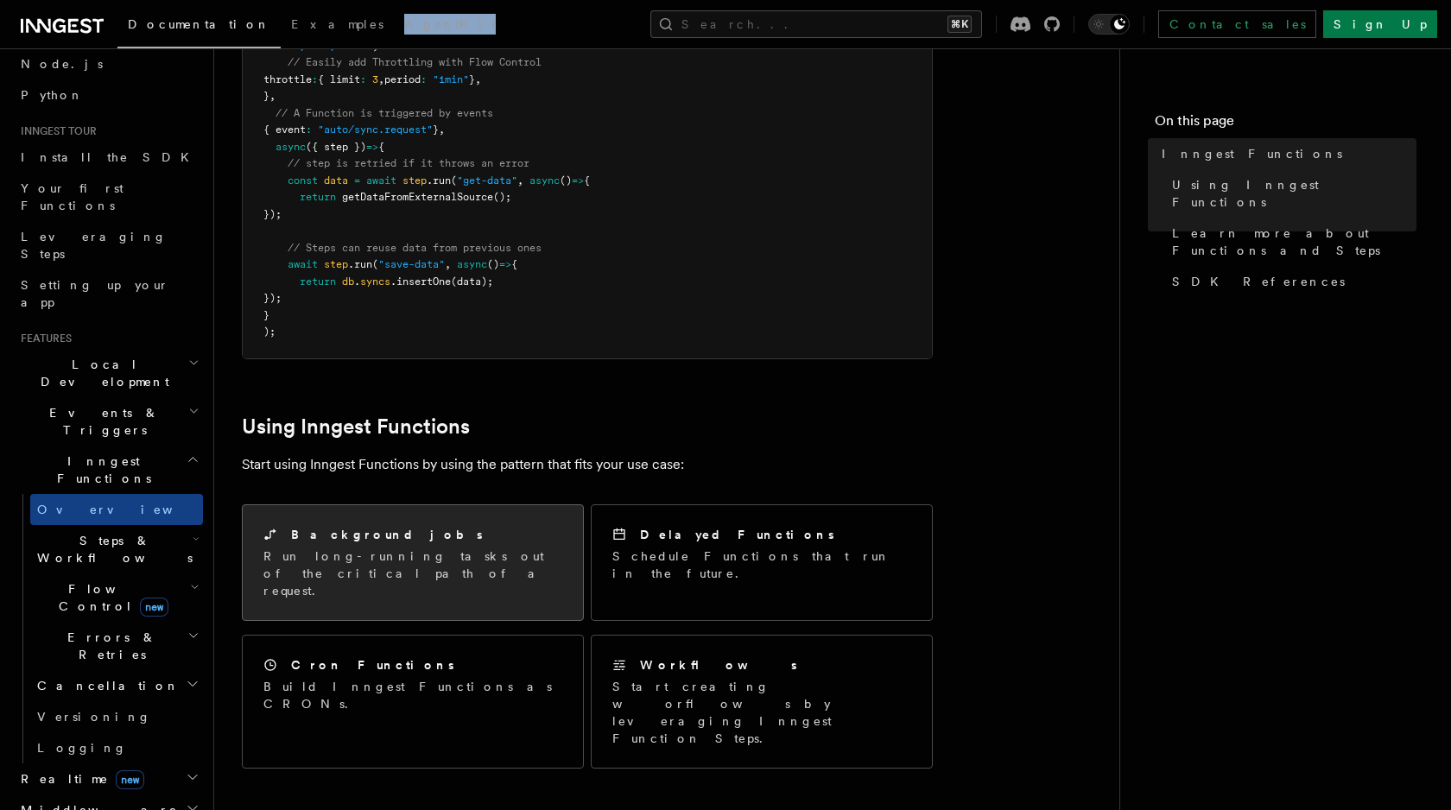
click at [452, 548] on p "Run long-running tasks out of the critical path of a request." at bounding box center [412, 574] width 299 height 52
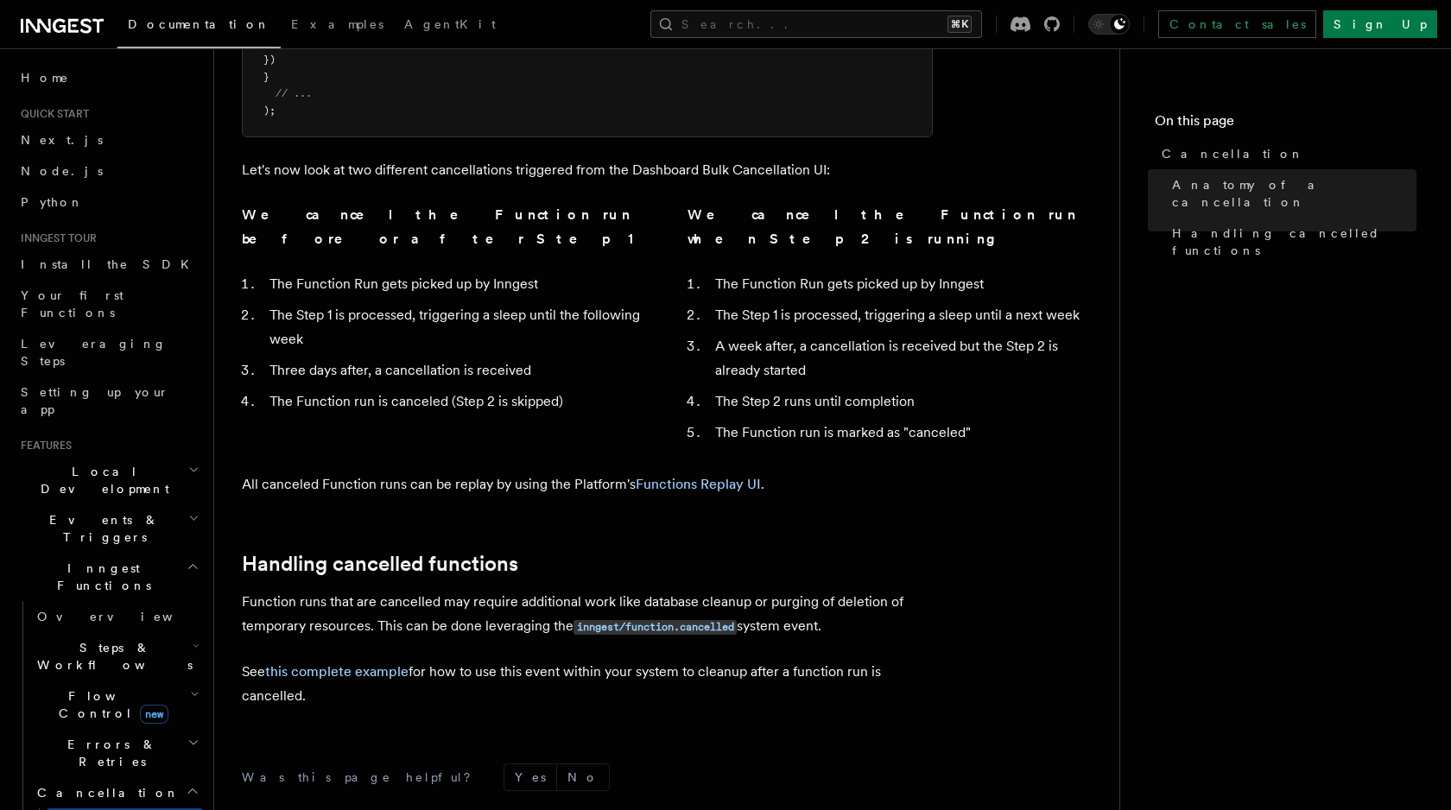
click at [970, 421] on li "The Function run is marked as "canceled"" at bounding box center [901, 433] width 382 height 24
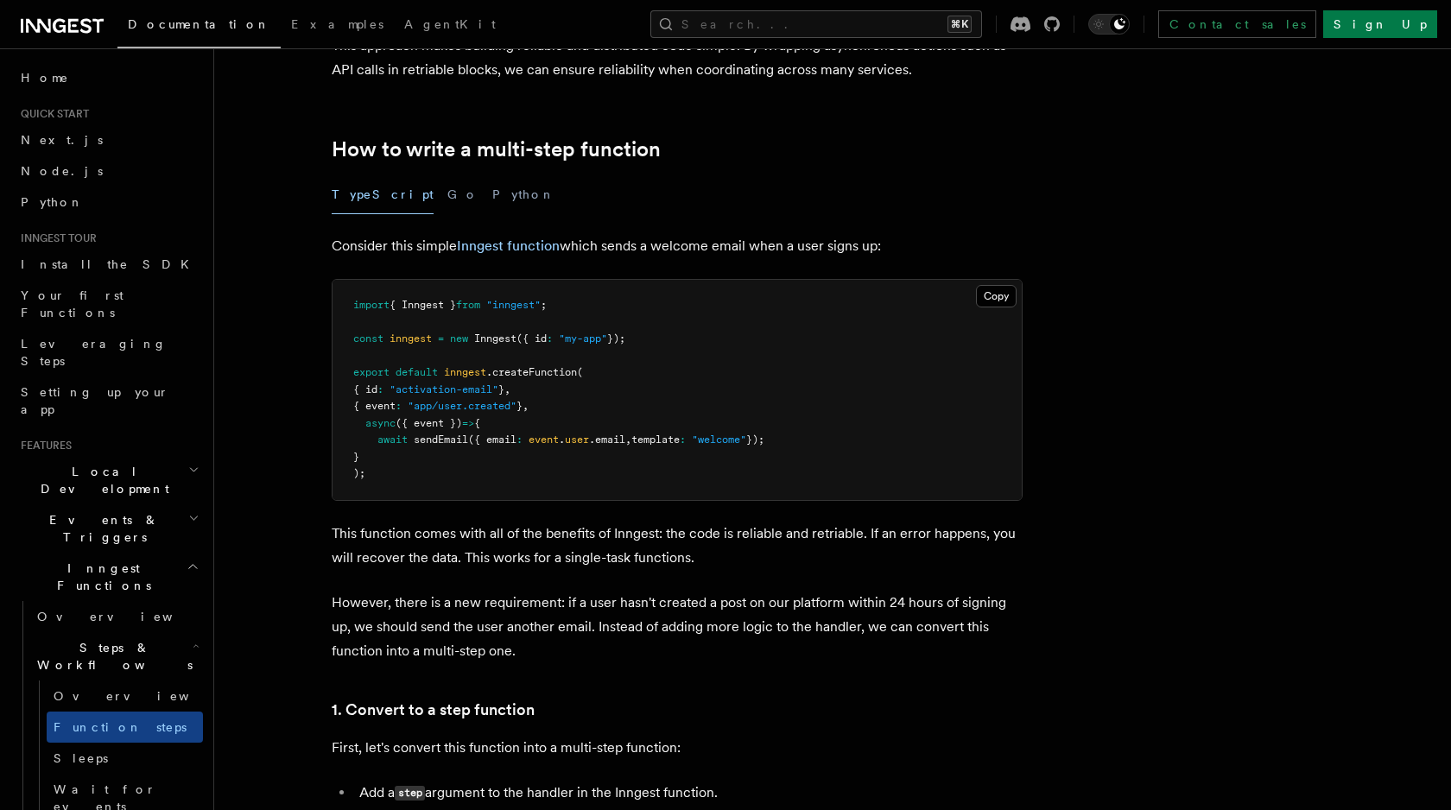
scroll to position [534, 0]
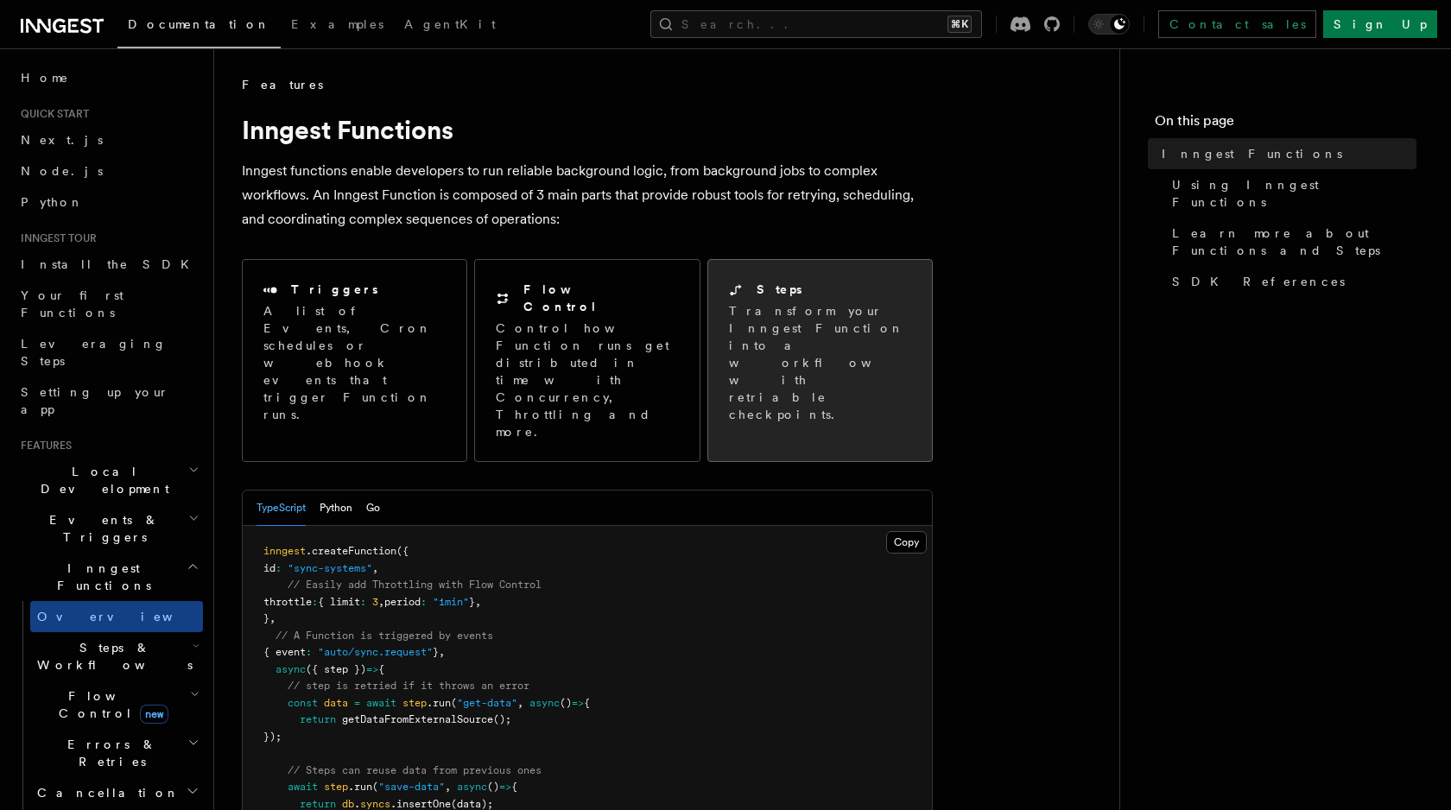
click at [747, 285] on div at bounding box center [741, 290] width 24 height 14
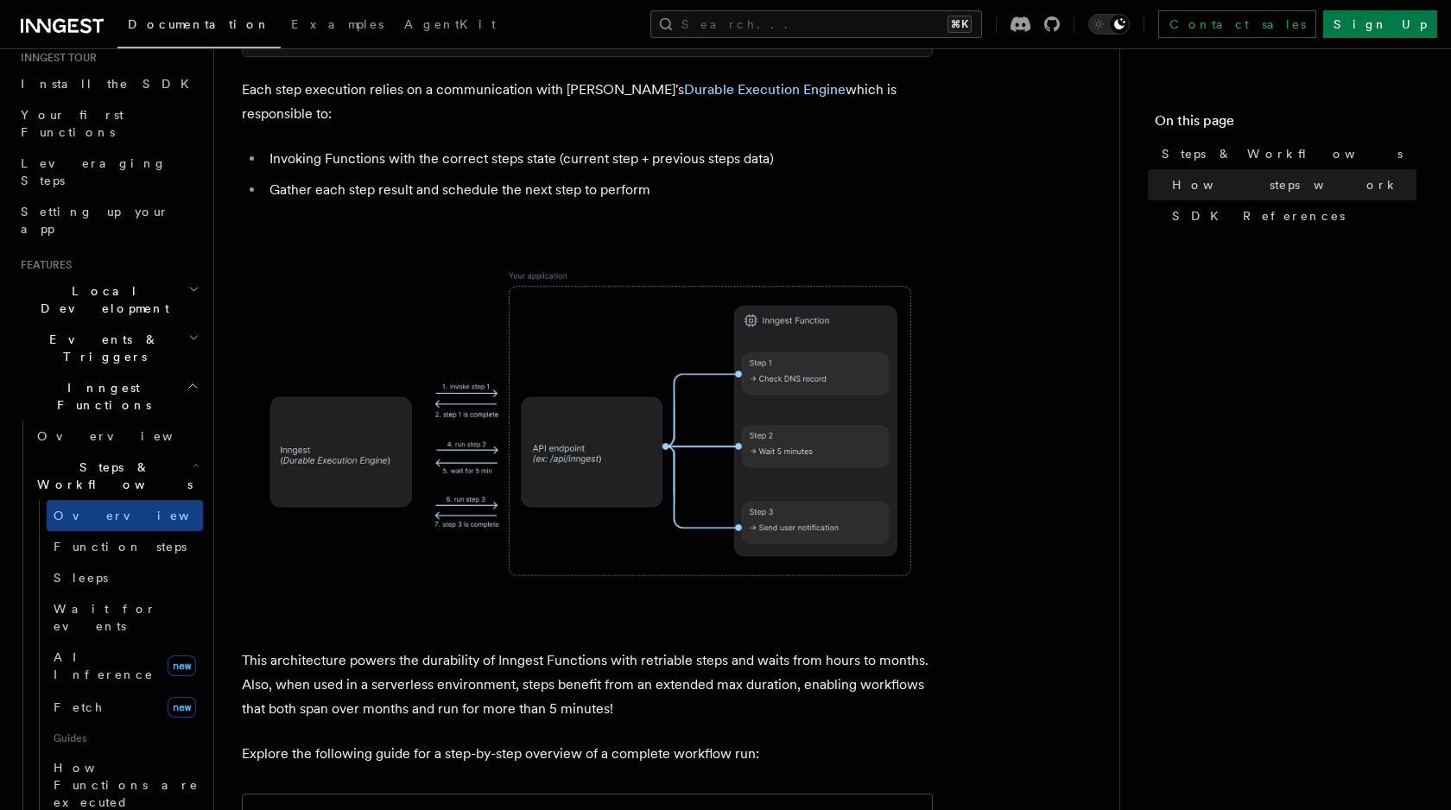
scroll to position [183, 0]
click at [123, 639] on link "AI Inference new" at bounding box center [125, 663] width 156 height 48
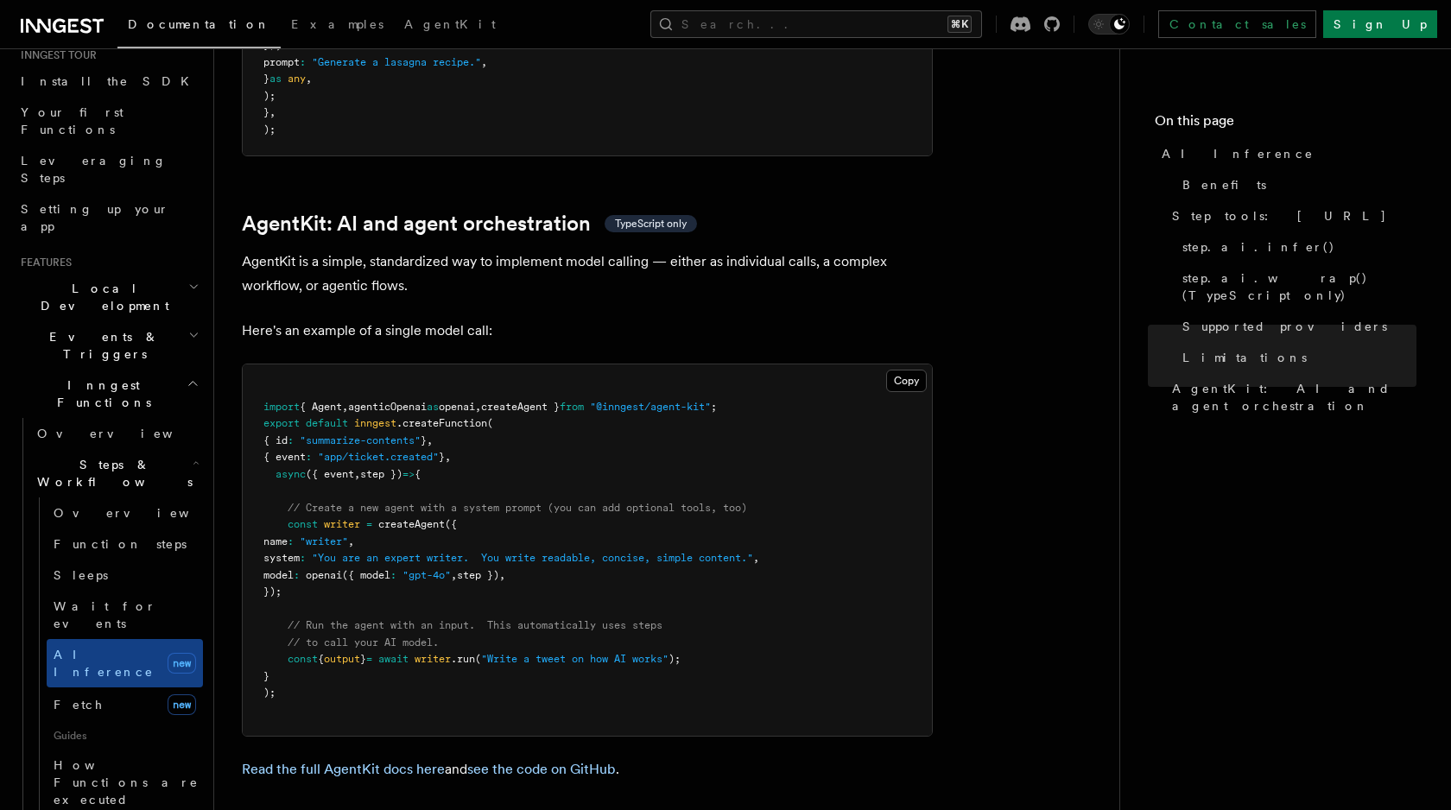
scroll to position [4953, 0]
